Goal: Information Seeking & Learning: Check status

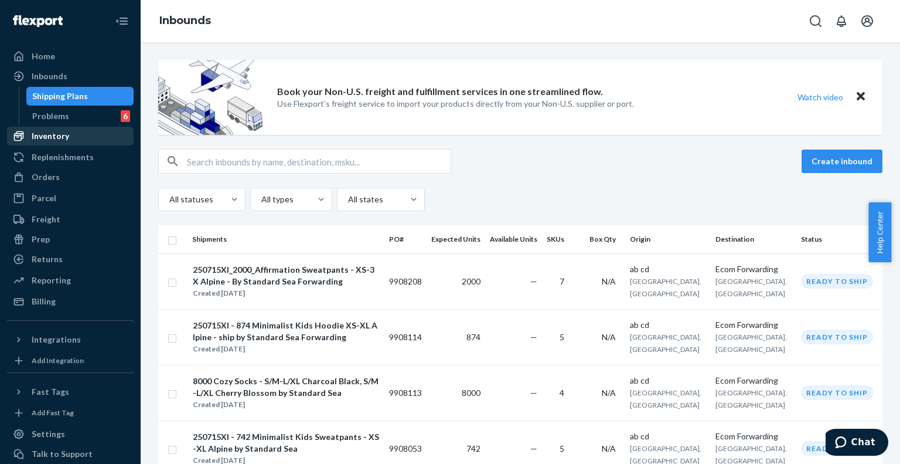
click at [55, 132] on div "Inventory" at bounding box center [51, 136] width 38 height 12
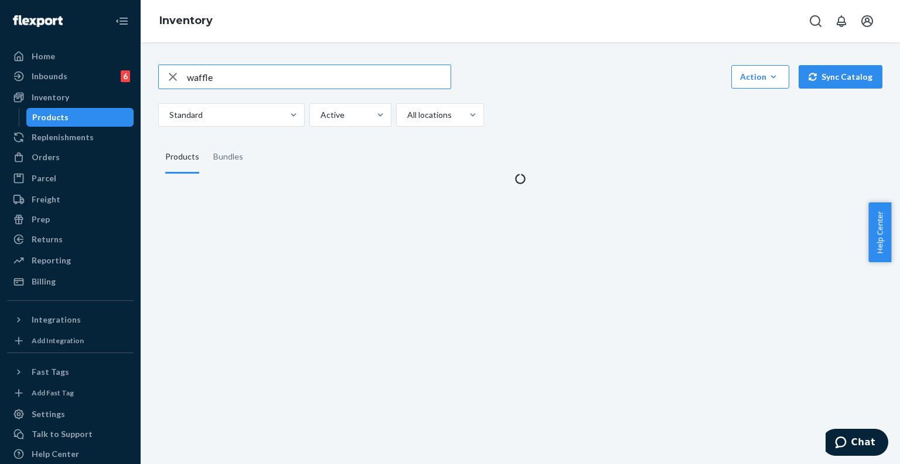
drag, startPoint x: 229, startPoint y: 77, endPoint x: 150, endPoint y: 79, distance: 78.5
click at [150, 79] on div "waffle Action Create product Create bundle Bulk create products Bulk update pro…" at bounding box center [520, 117] width 742 height 134
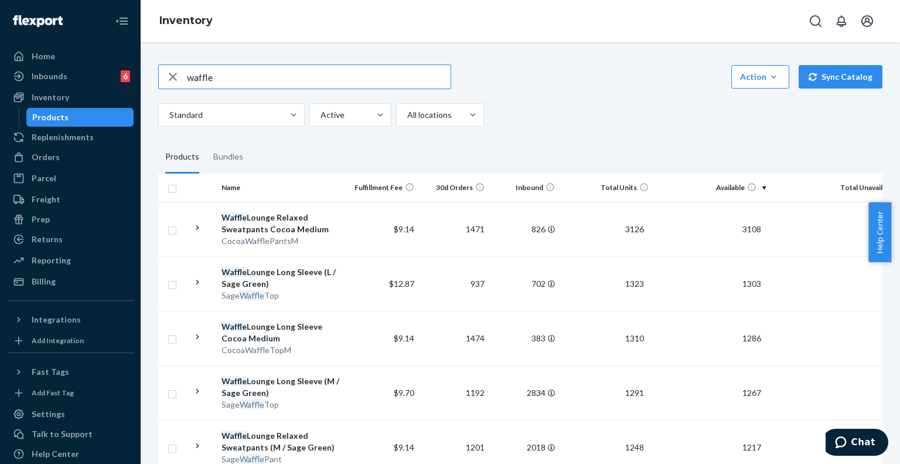
type input "A"
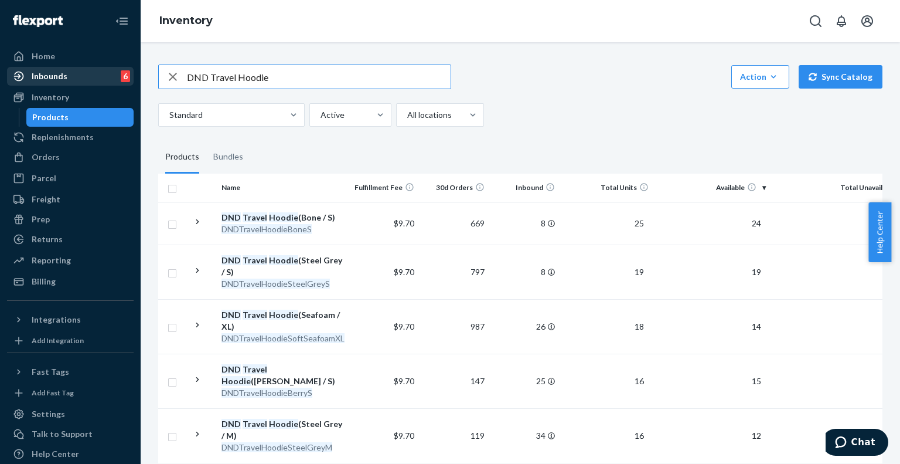
drag, startPoint x: 283, startPoint y: 73, endPoint x: 117, endPoint y: 66, distance: 166.0
click at [117, 66] on div "Home Inbounds 6 Shipping Plans Problems 6 Inventory Products Replenishments Ord…" at bounding box center [450, 232] width 900 height 464
type input "Airplane mode travel hoodie"
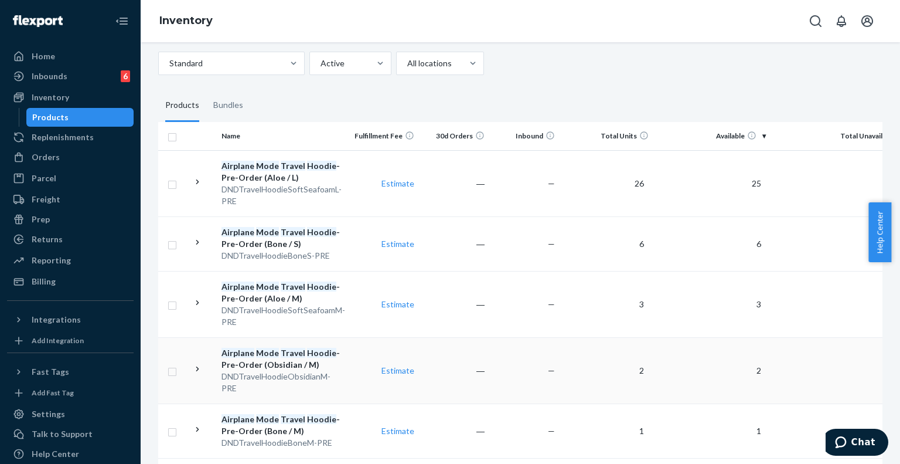
scroll to position [42, 0]
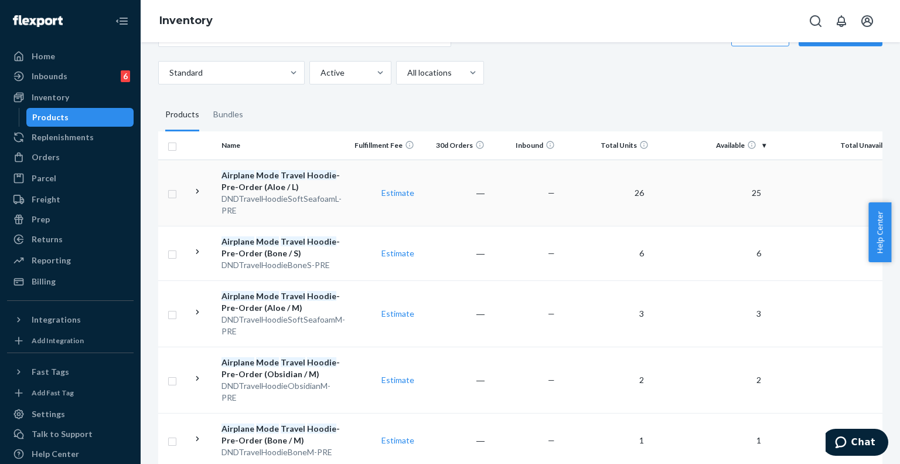
click at [285, 194] on div "DNDTravelHoodieSoftSeafoamL-PRE" at bounding box center [283, 204] width 122 height 23
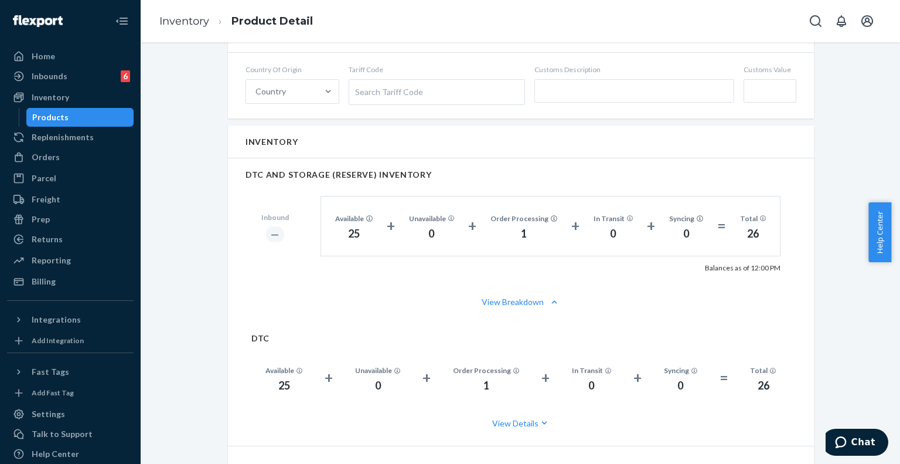
scroll to position [581, 0]
click at [326, 239] on div "Available 25" at bounding box center [354, 225] width 66 height 31
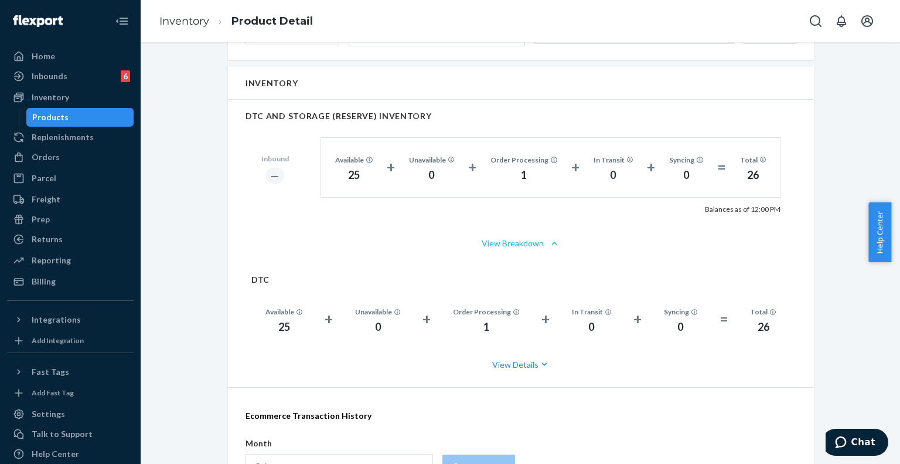
click at [505, 246] on button "View Breakdown" at bounding box center [521, 243] width 551 height 12
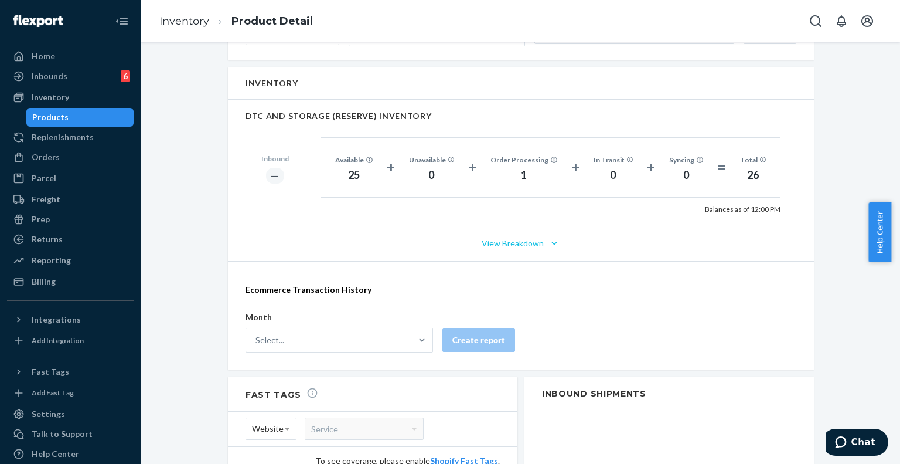
click at [505, 246] on button "View Breakdown" at bounding box center [521, 243] width 551 height 12
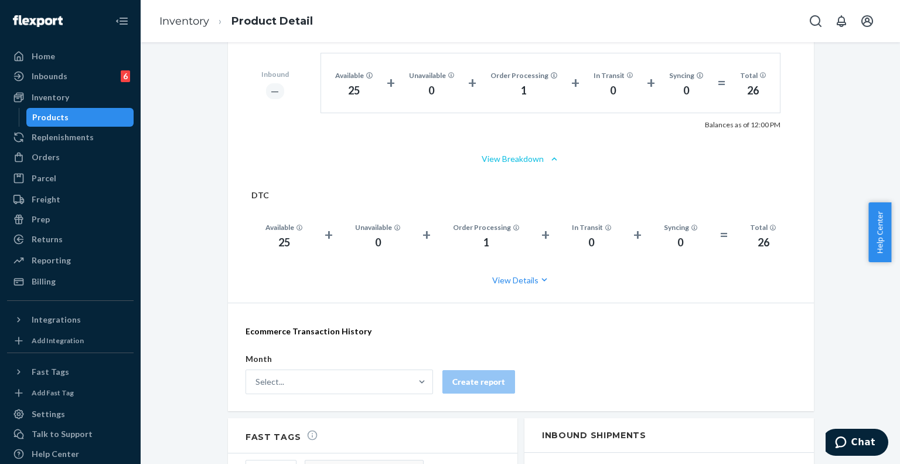
scroll to position [724, 0]
click at [509, 285] on button "View Details" at bounding box center [520, 279] width 539 height 31
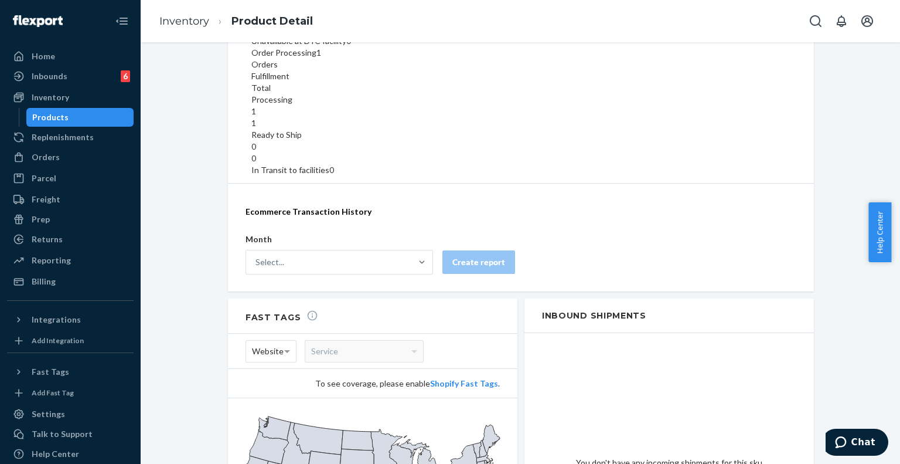
scroll to position [1078, 0]
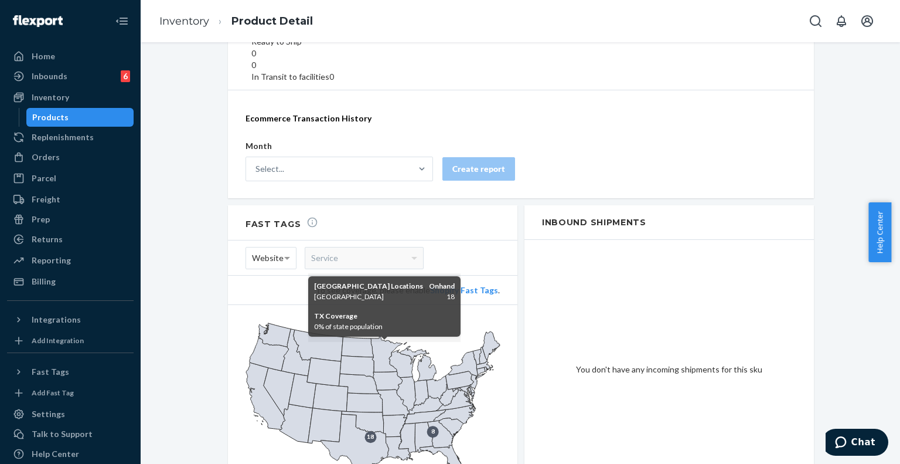
click at [369, 414] on icon at bounding box center [355, 447] width 68 height 67
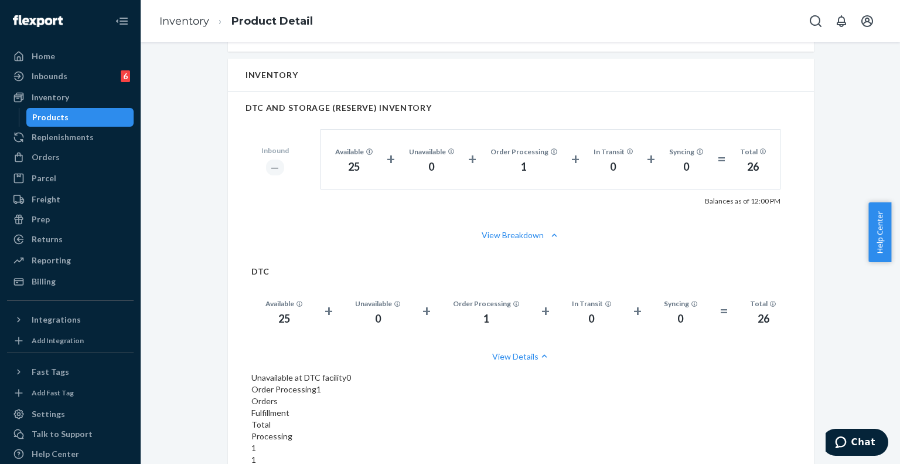
scroll to position [618, 0]
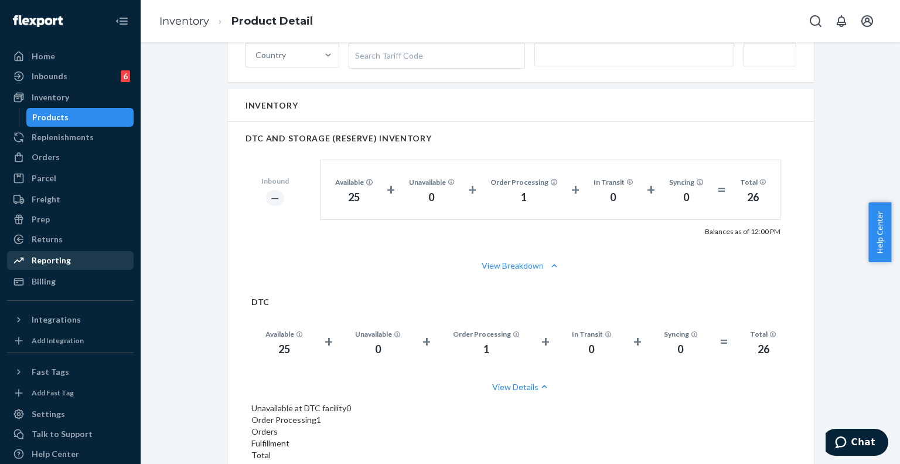
click at [59, 262] on div "Reporting" at bounding box center [51, 260] width 39 height 12
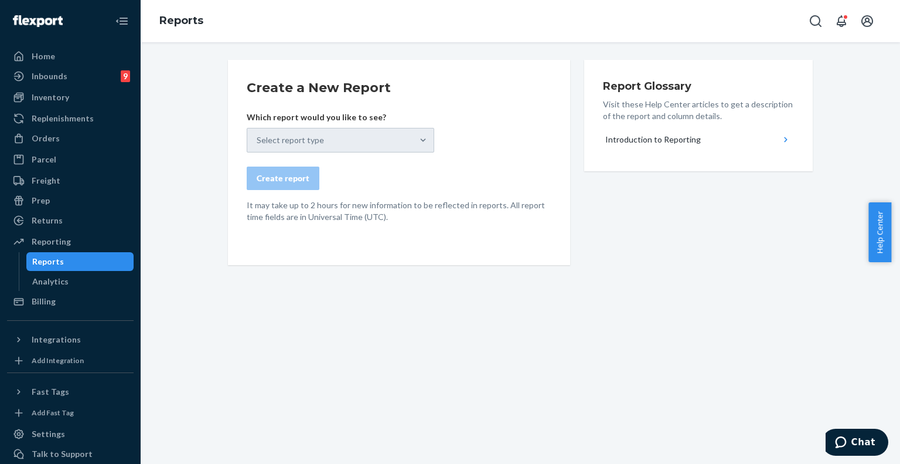
click at [410, 135] on div "Select report type" at bounding box center [341, 140] width 188 height 25
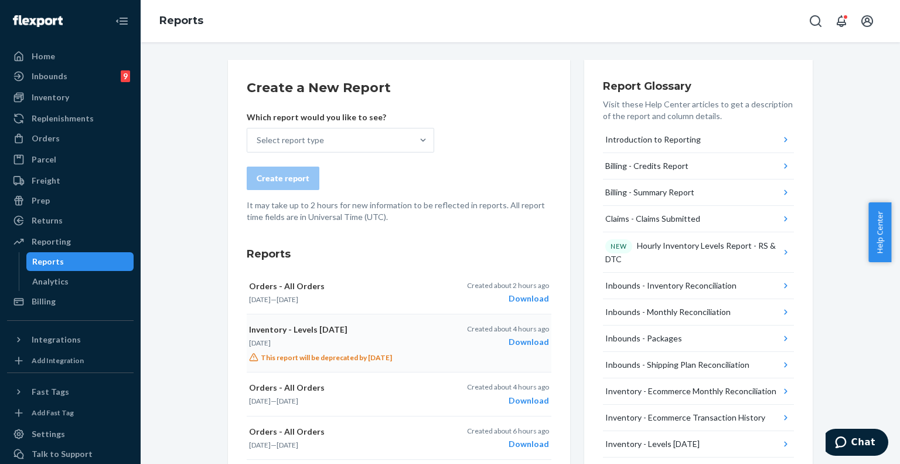
click at [520, 342] on div "Download" at bounding box center [508, 342] width 82 height 12
click at [73, 98] on div "Inventory" at bounding box center [70, 97] width 124 height 16
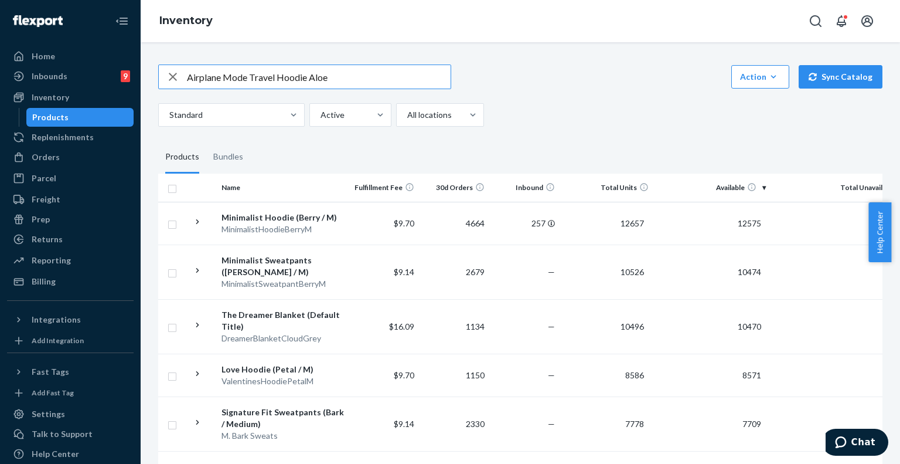
type input "Airplane Mode Travel Hoodie Aloe"
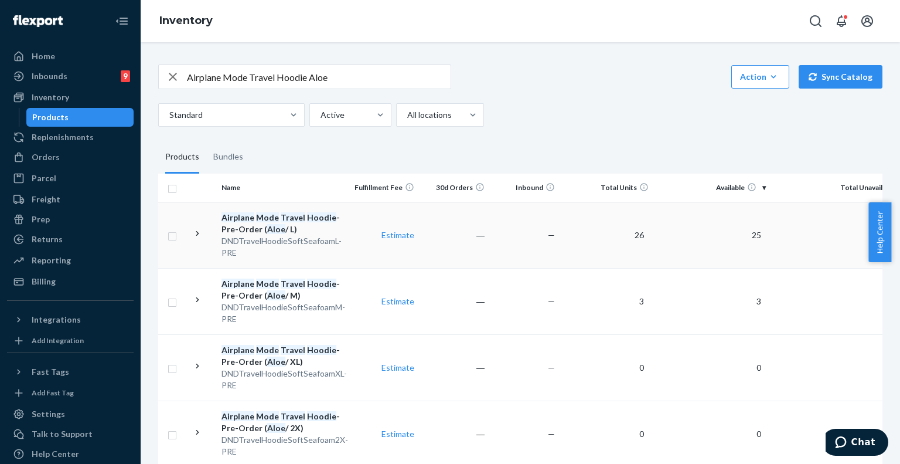
click at [253, 219] on div "Airplane Mode Travel Hoodie - Pre-Order ( Aloe / L)" at bounding box center [283, 223] width 122 height 23
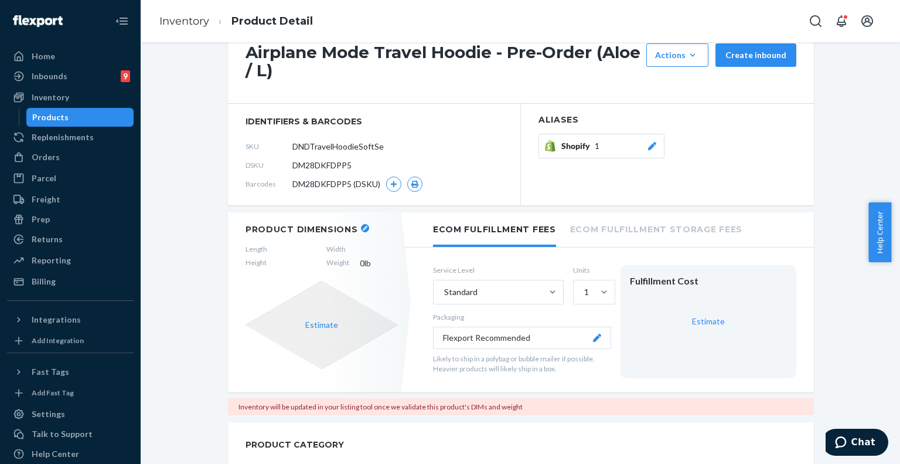
scroll to position [35, 0]
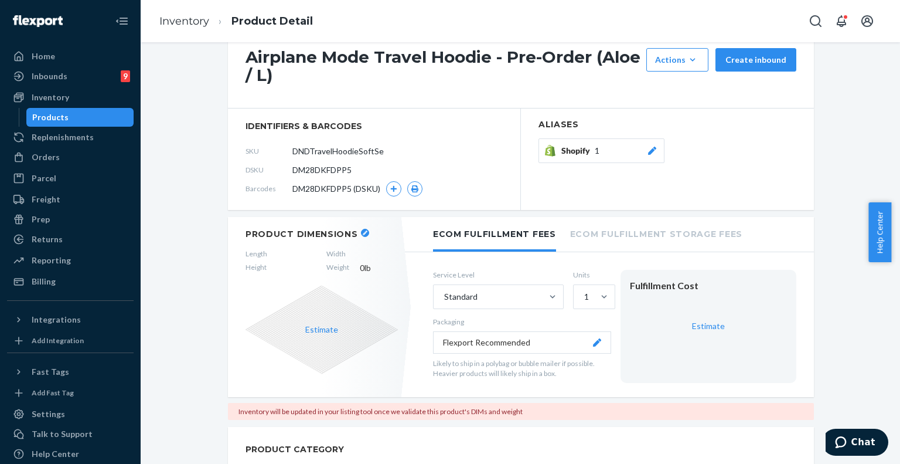
click at [317, 167] on span "DM28DKFDPP5" at bounding box center [321, 170] width 59 height 12
copy span "DM28DKFDPP5"
click at [0, 130] on div "Home Inbounds 9 Shipping Plans Problems 9 Inventory Products Replenishments Ord…" at bounding box center [70, 232] width 141 height 464
